Goal: Navigation & Orientation: Find specific page/section

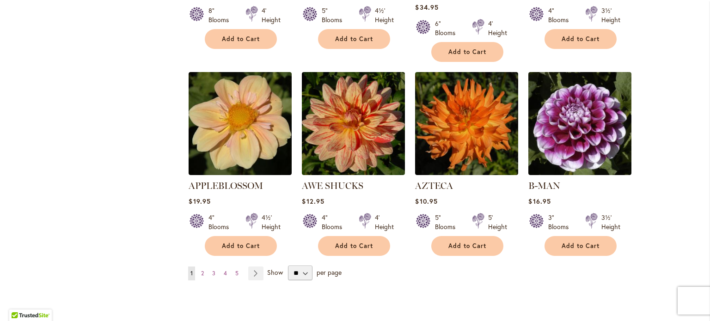
scroll to position [746, 0]
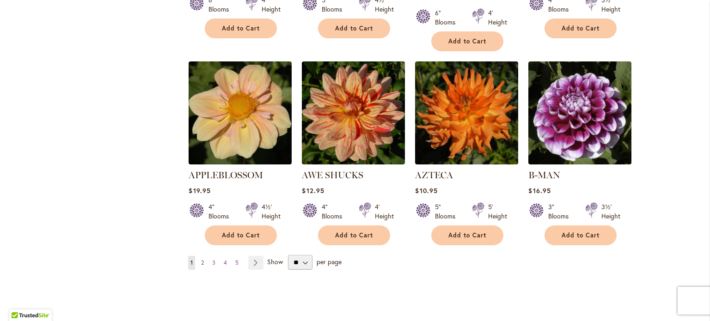
click at [201, 256] on link "Page 2" at bounding box center [202, 263] width 7 height 14
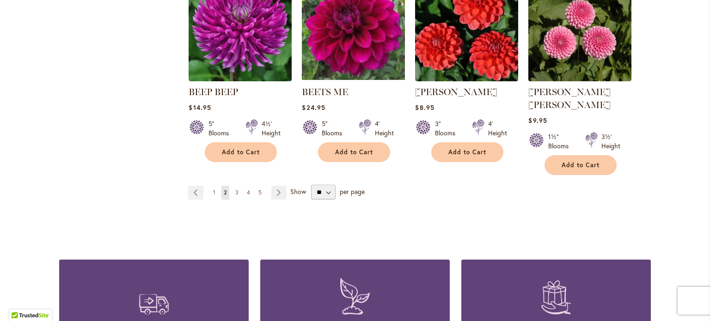
scroll to position [843, 0]
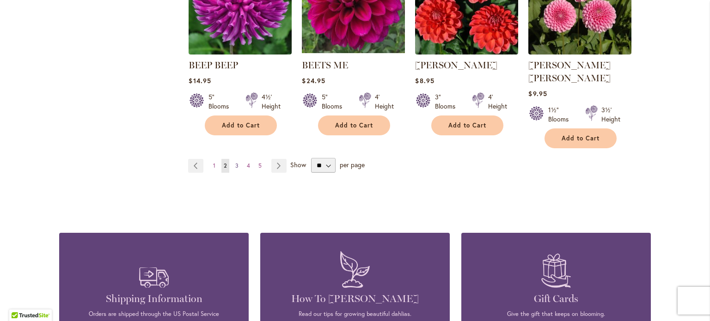
click at [235, 162] on span "3" at bounding box center [236, 165] width 3 height 7
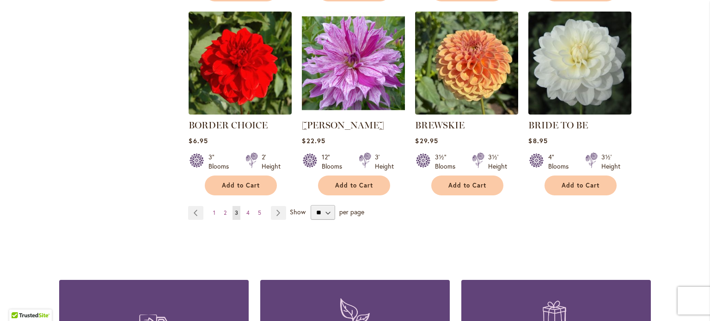
scroll to position [798, 0]
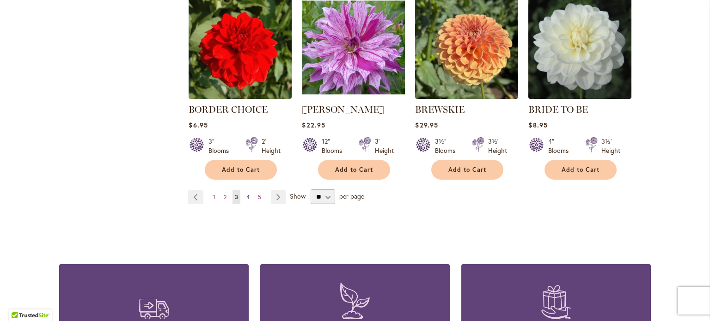
click at [247, 194] on span "4" at bounding box center [248, 197] width 3 height 7
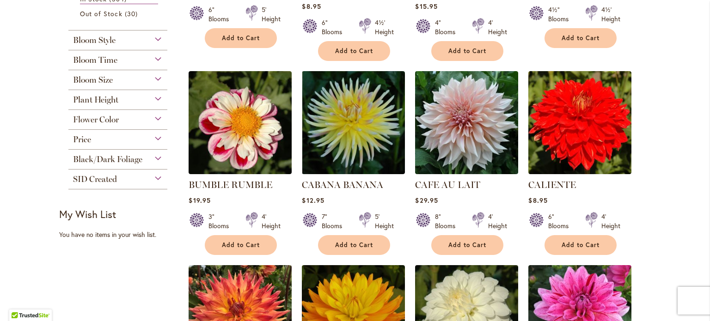
scroll to position [430, 0]
